Goal: Navigation & Orientation: Find specific page/section

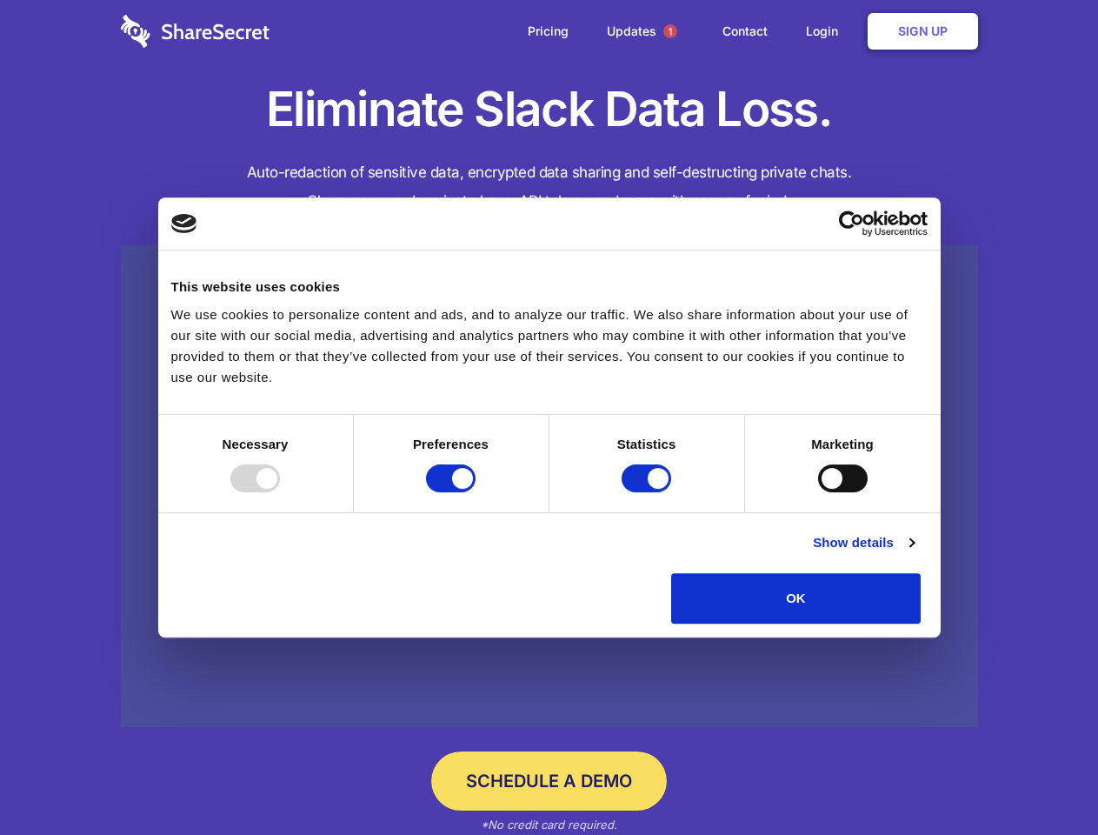
click at [280, 492] on div at bounding box center [255, 478] width 50 height 28
click at [476, 492] on input "Preferences" at bounding box center [451, 478] width 50 height 28
checkbox input "false"
click at [649, 492] on input "Statistics" at bounding box center [647, 478] width 50 height 28
checkbox input "false"
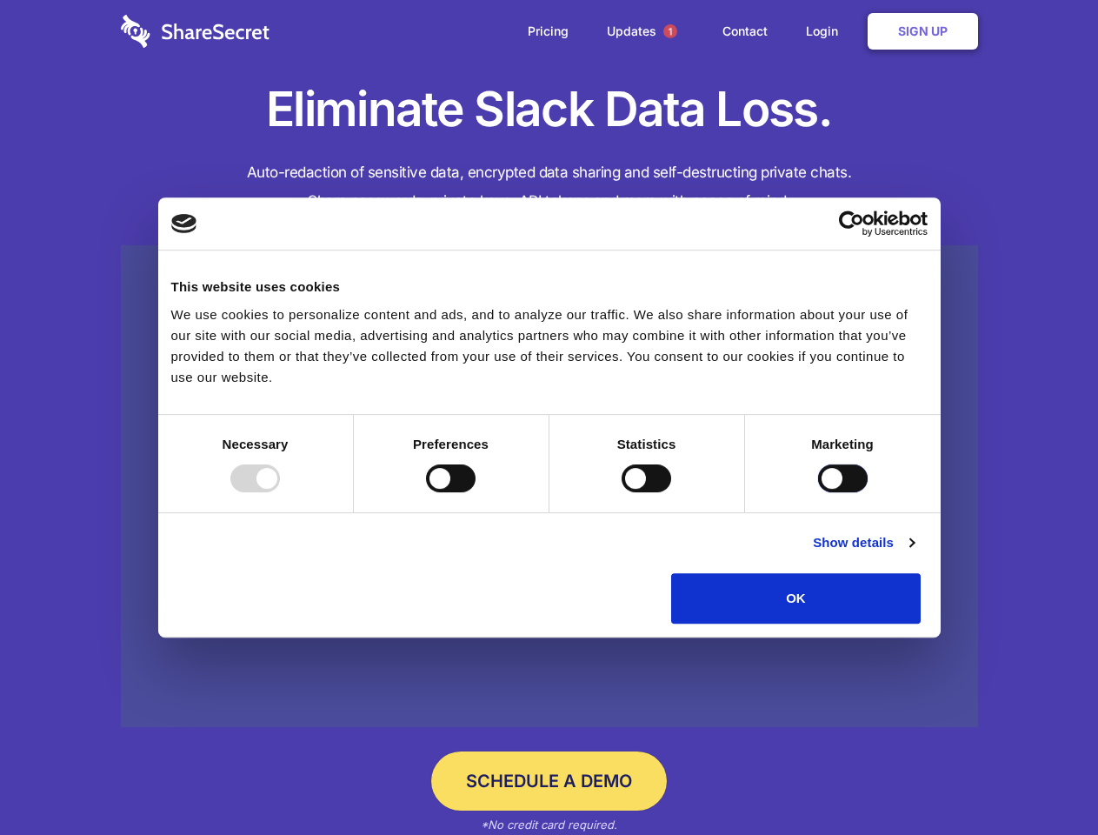
click at [818, 492] on input "Marketing" at bounding box center [843, 478] width 50 height 28
checkbox input "true"
click at [914, 553] on link "Show details" at bounding box center [863, 542] width 101 height 21
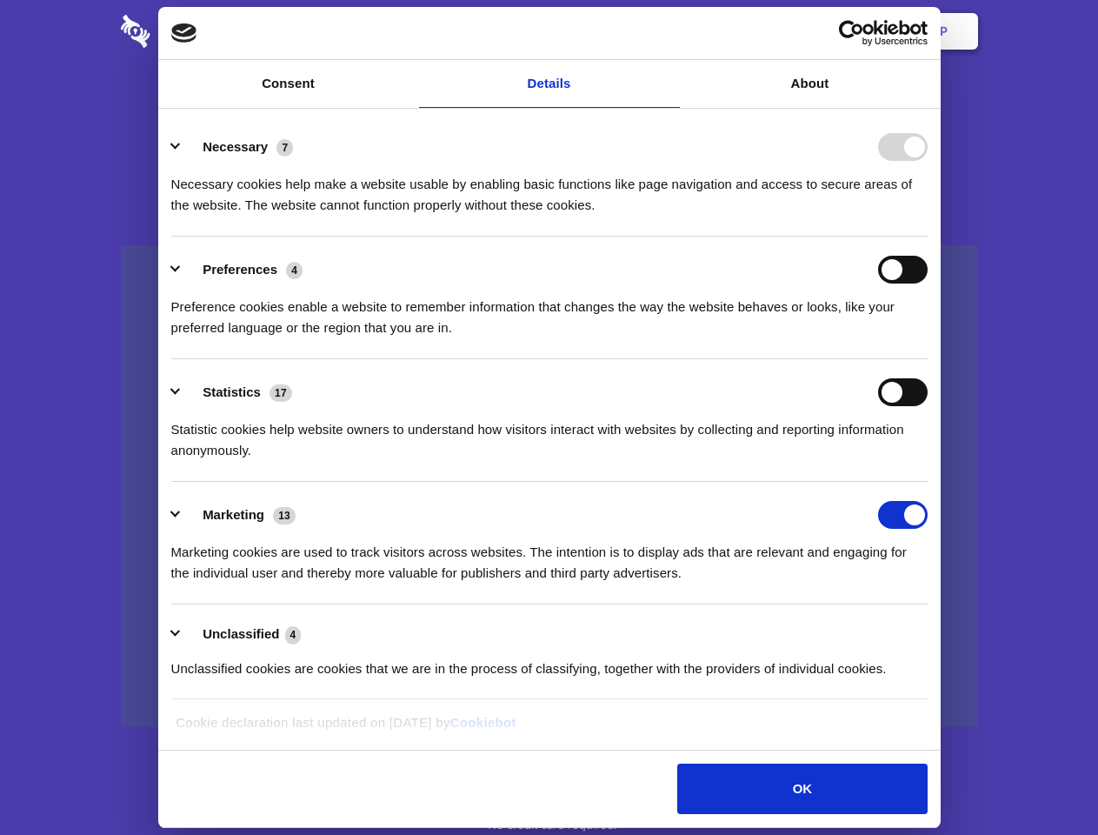
click at [928, 216] on div "Necessary cookies help make a website usable by enabling basic functions like p…" at bounding box center [549, 188] width 757 height 55
click at [670, 31] on span "1" at bounding box center [671, 31] width 14 height 14
